Goal: Information Seeking & Learning: Learn about a topic

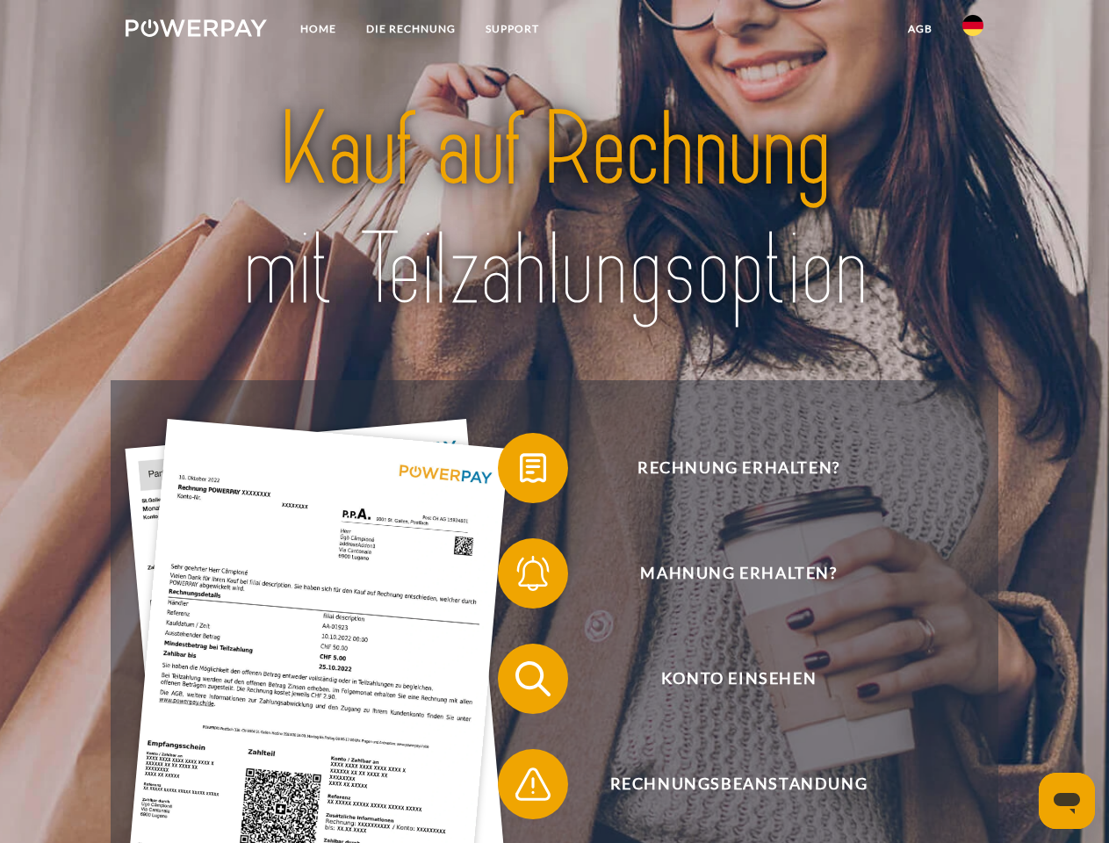
click at [196, 31] on img at bounding box center [196, 28] width 141 height 18
click at [973, 31] on img at bounding box center [973, 25] width 21 height 21
click at [920, 29] on link "agb" at bounding box center [920, 29] width 54 height 32
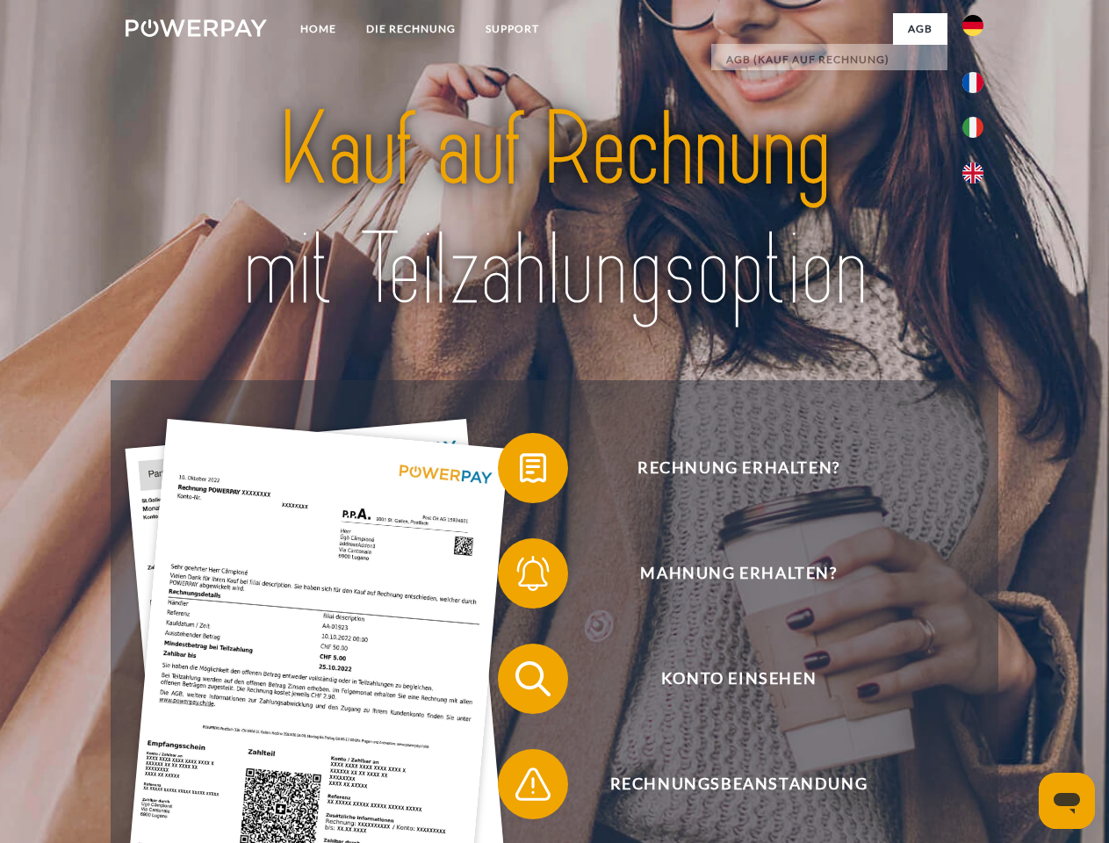
click at [520, 472] on span at bounding box center [507, 468] width 88 height 88
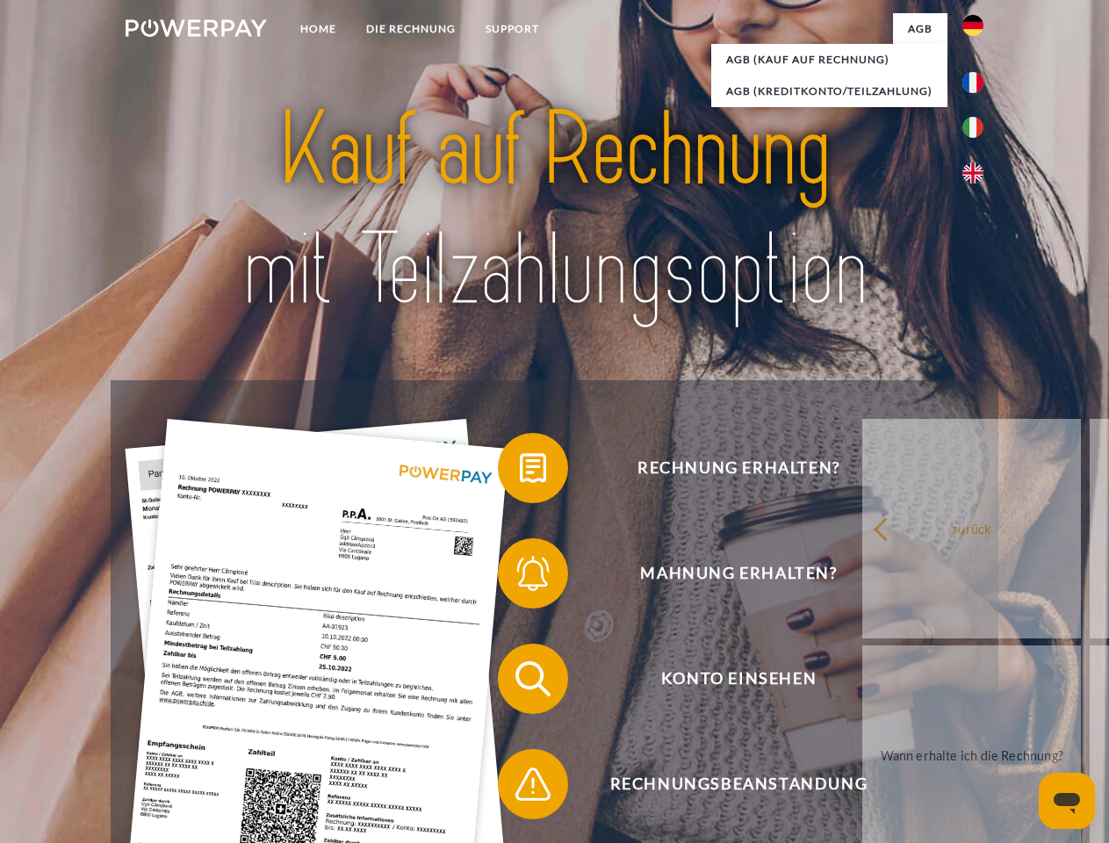
click at [520, 577] on div "Rechnung erhalten? Mahnung erhalten? Konto einsehen" at bounding box center [554, 731] width 887 height 703
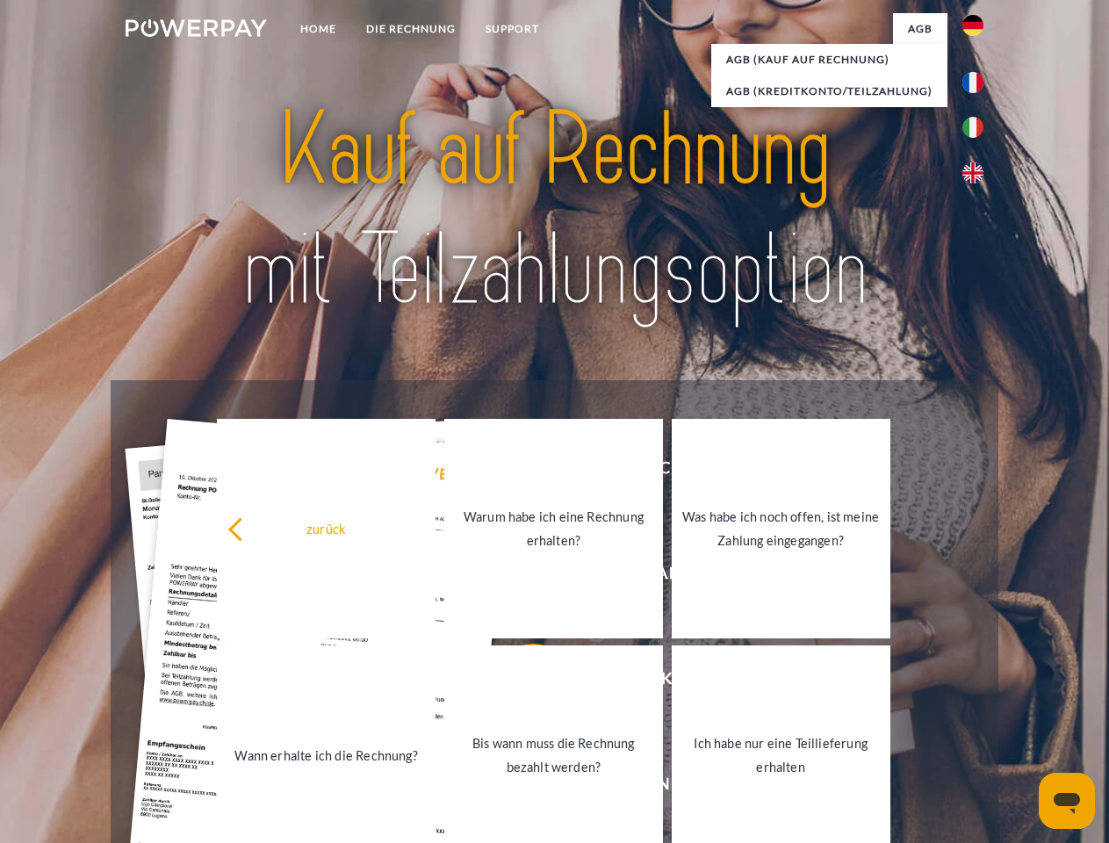
click at [520, 682] on link "Bis wann muss die Rechnung bezahlt werden?" at bounding box center [553, 756] width 219 height 220
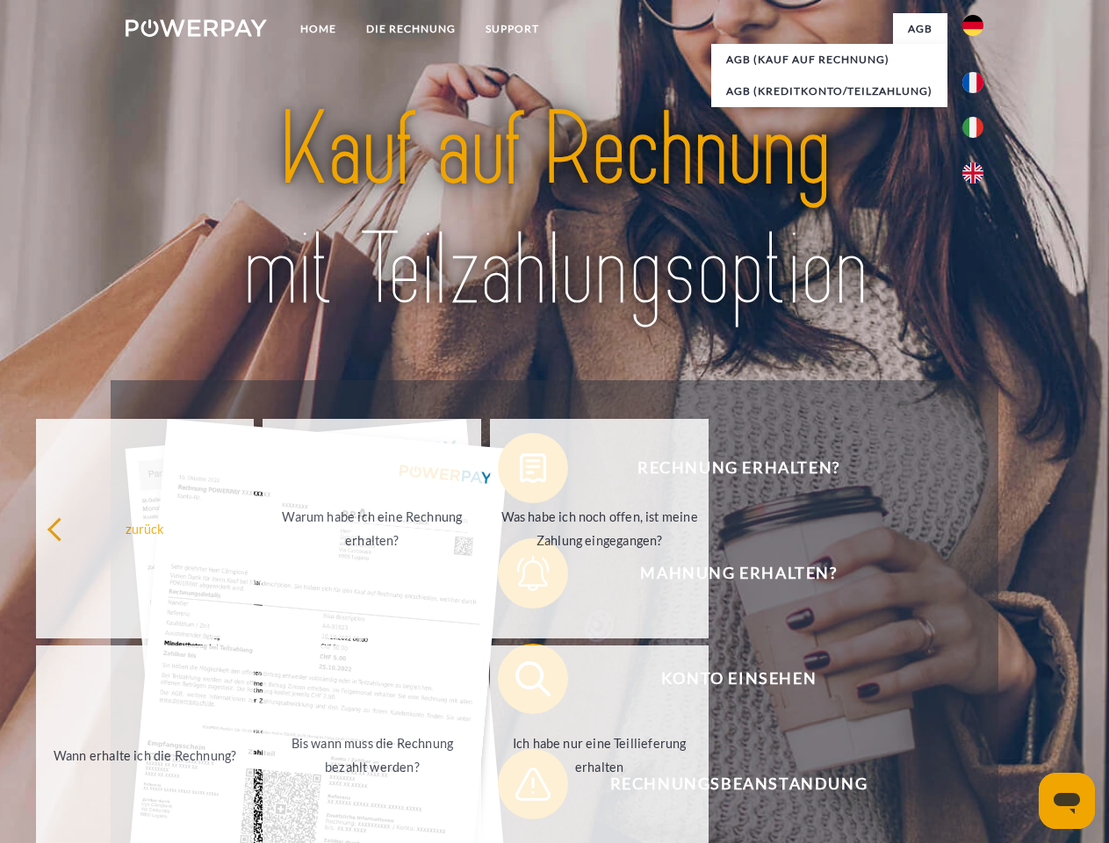
click at [520, 788] on span at bounding box center [507, 784] width 88 height 88
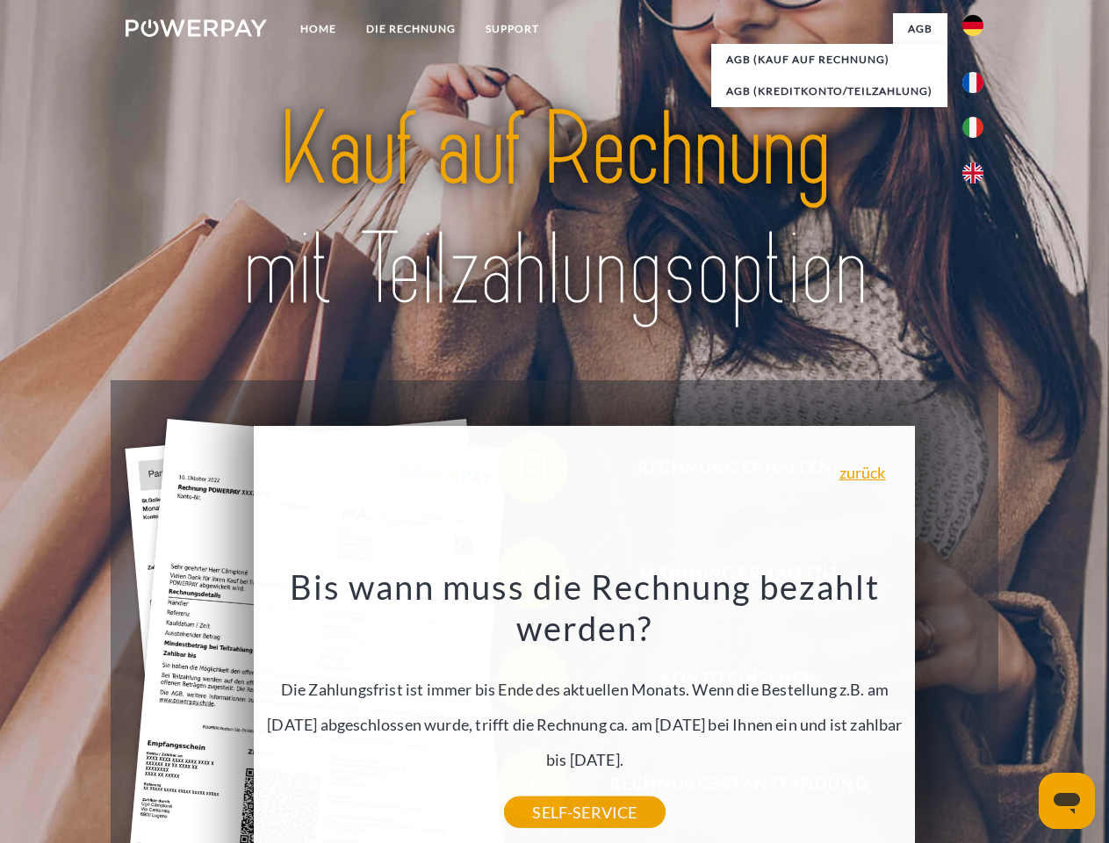
click at [1067, 801] on icon "Messaging-Fenster öffnen" at bounding box center [1067, 803] width 26 height 21
